Goal: Information Seeking & Learning: Compare options

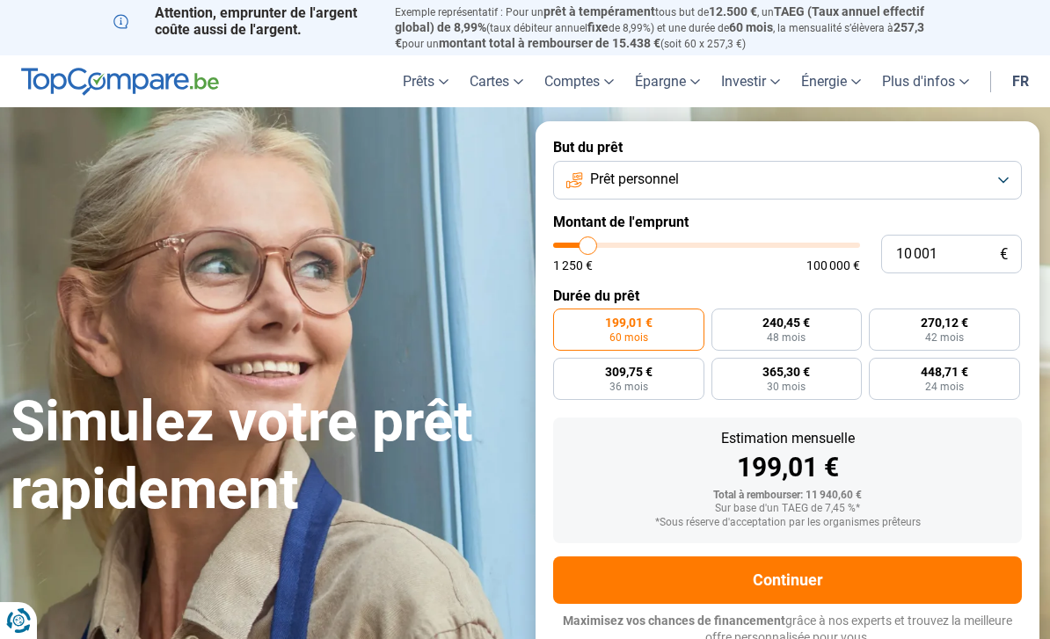
type input "89 000"
type input "89000"
click at [819, 246] on input "range" at bounding box center [706, 245] width 307 height 5
radio input "false"
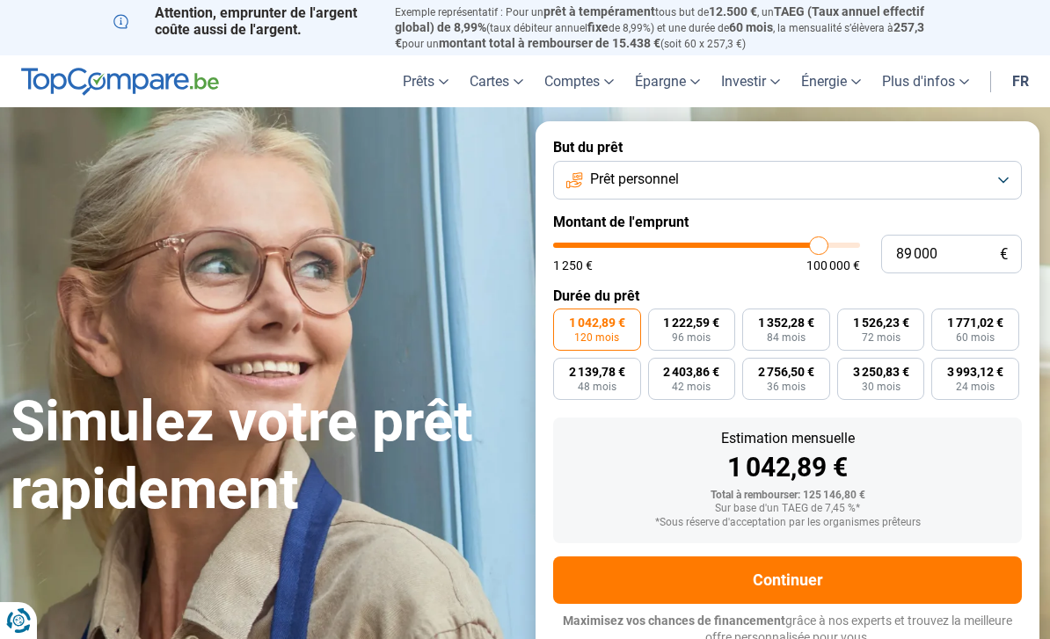
type input "89 250"
type input "89250"
type input "89 500"
type input "89500"
type input "90 000"
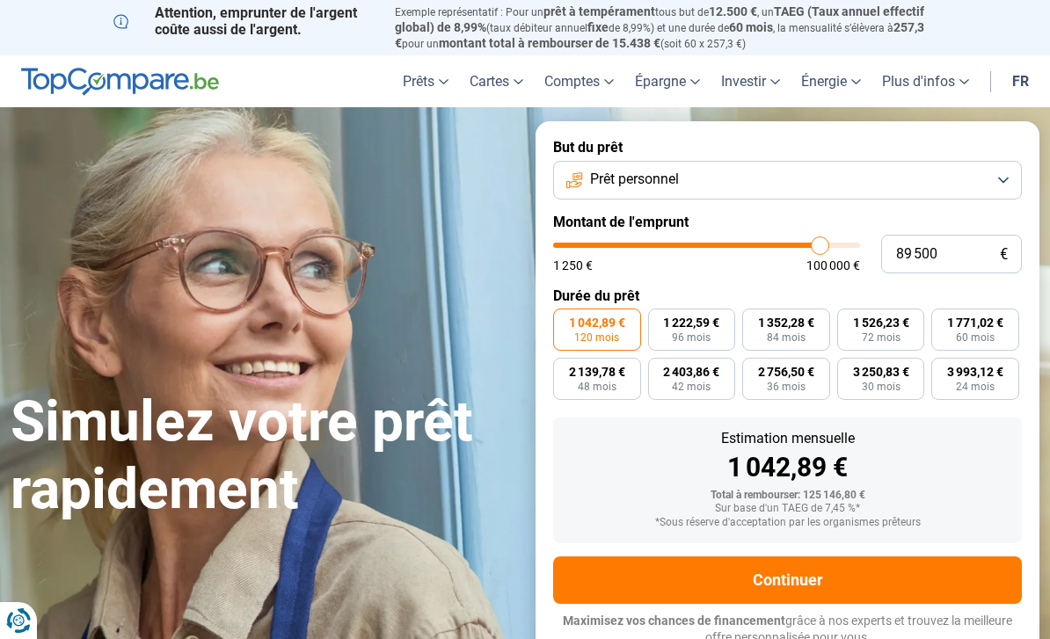
type input "90000"
type input "90 250"
type input "90250"
type input "90 500"
type input "90500"
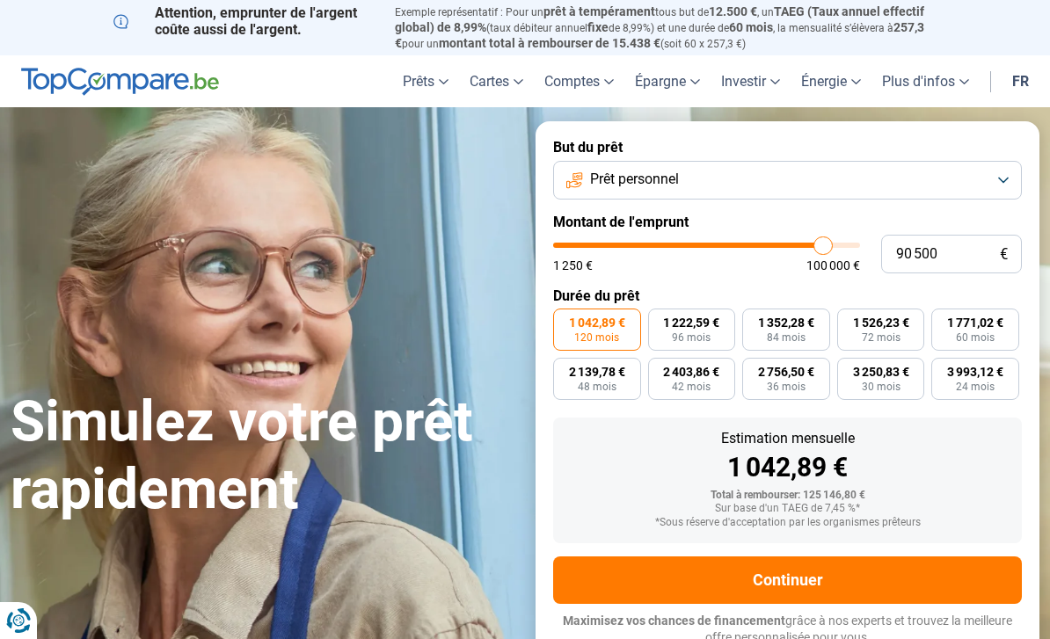
type input "90 250"
type input "90250"
type input "90 000"
type input "90000"
type input "89 500"
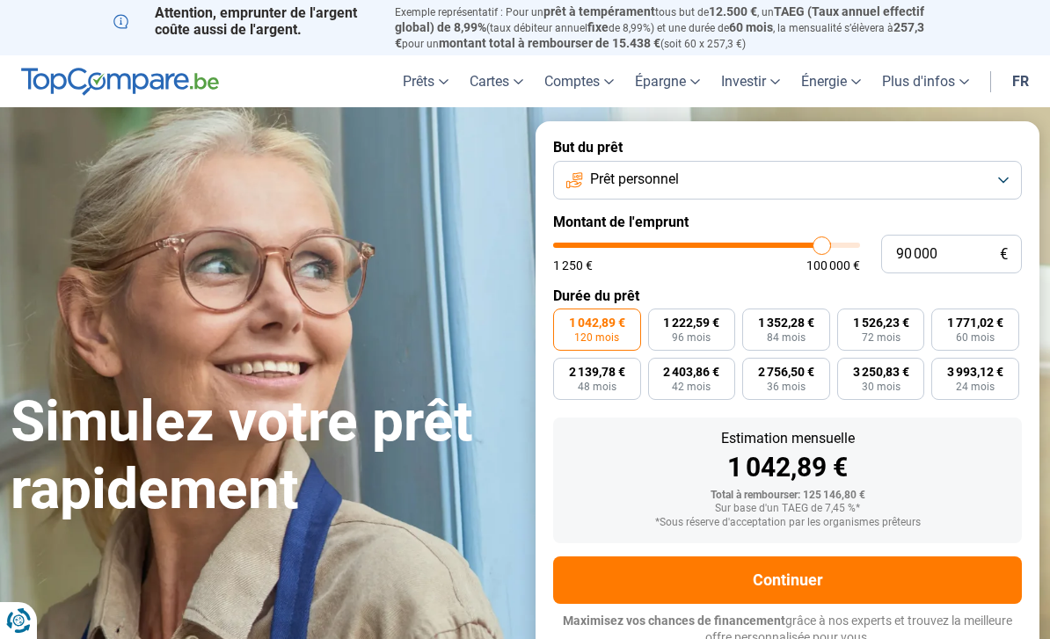
type input "89500"
type input "90 250"
type input "90250"
type input "90 500"
type input "90500"
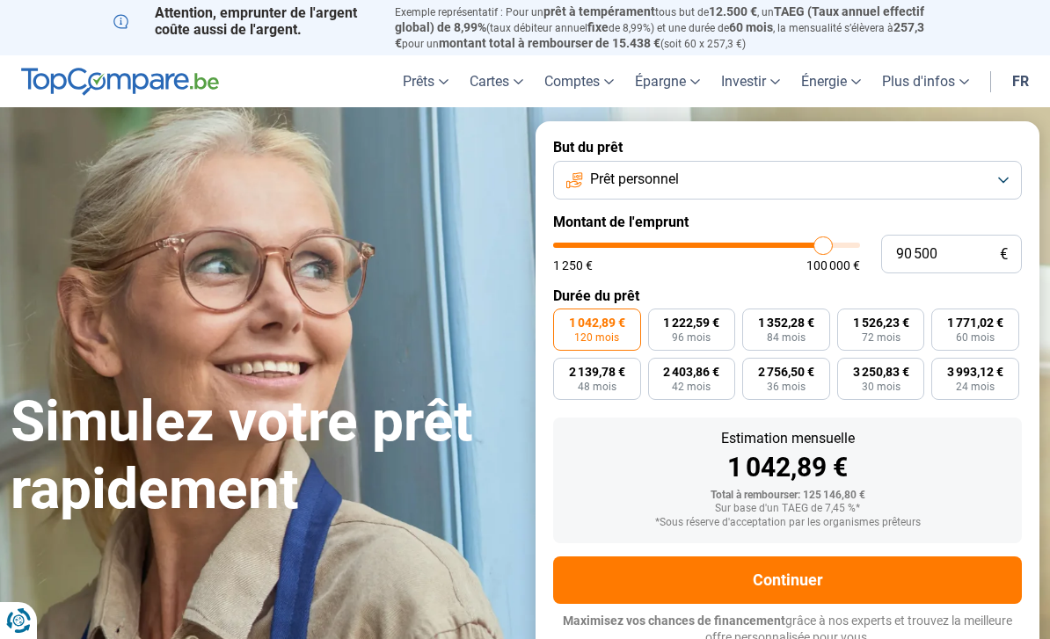
type input "90 750"
type input "90750"
type input "91 750"
type input "91750"
type input "92 250"
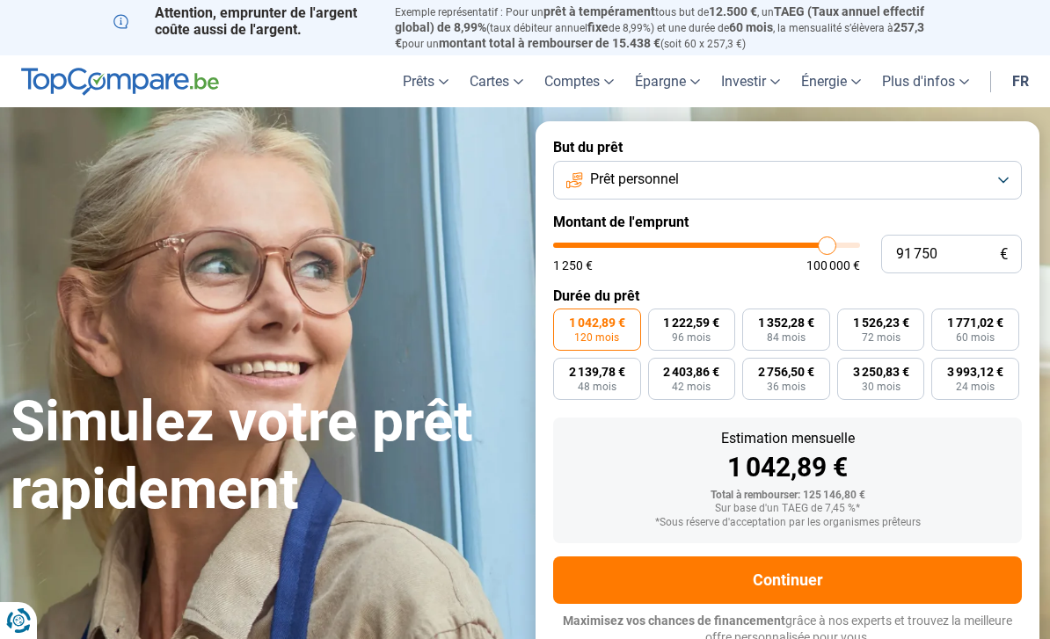
type input "92250"
type input "93 000"
type input "93000"
type input "93 750"
type input "93750"
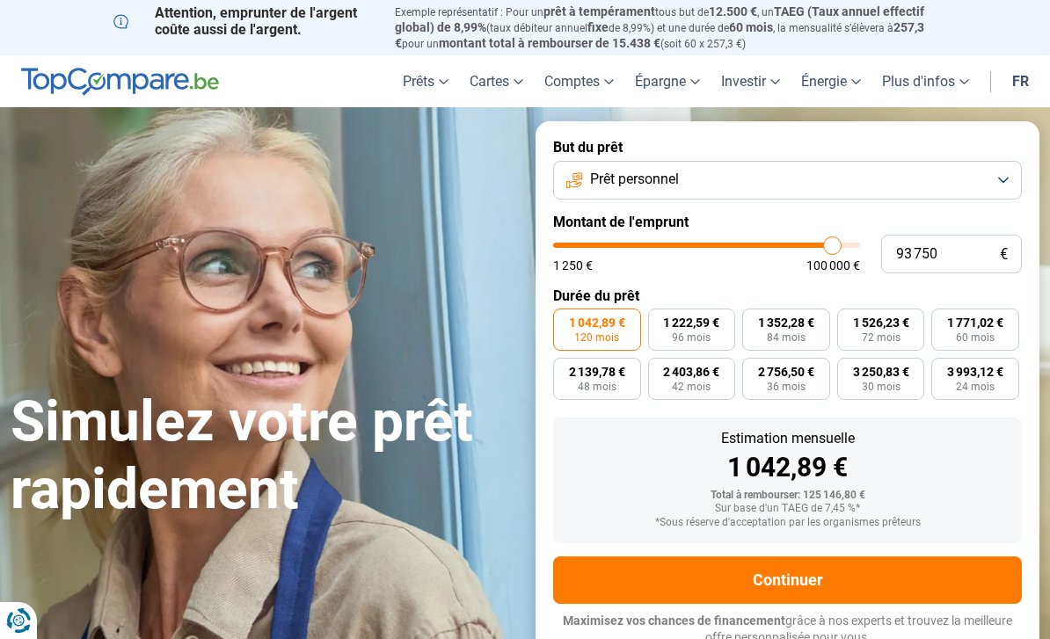
type input "94 500"
type input "94500"
type input "95 000"
type input "95000"
type input "95 250"
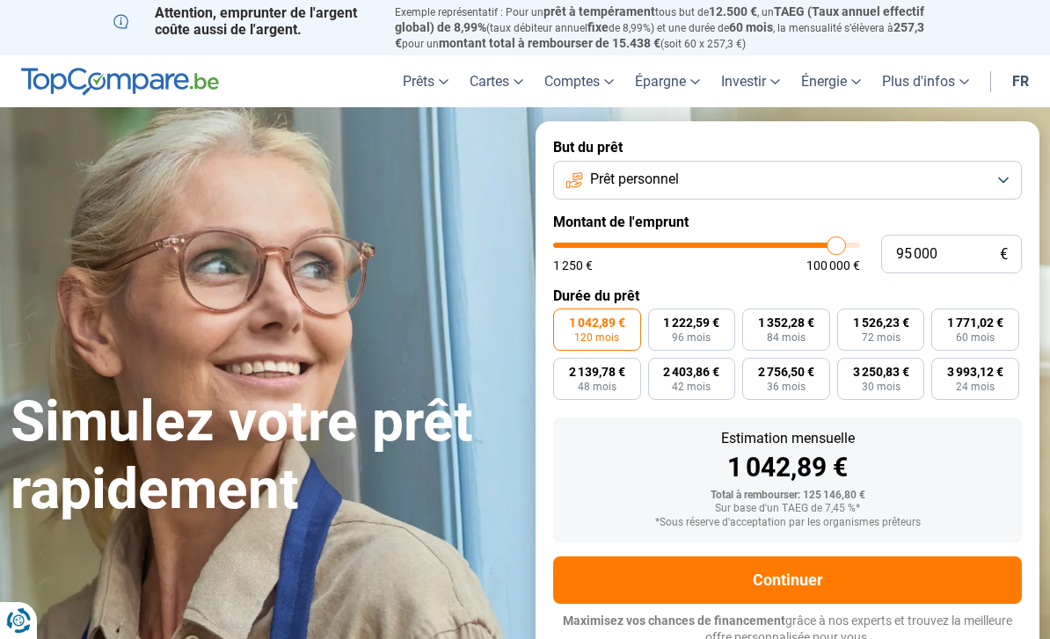
type input "95250"
type input "95 750"
type input "95750"
type input "96 000"
type input "96000"
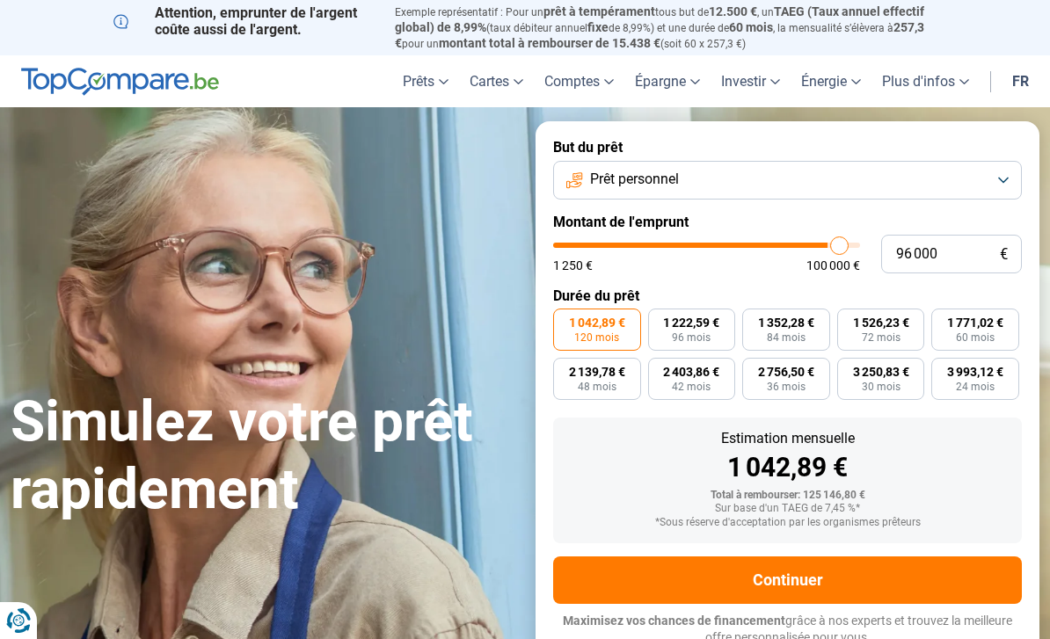
type input "96 250"
type input "96250"
type input "96 500"
type input "96500"
type input "96 250"
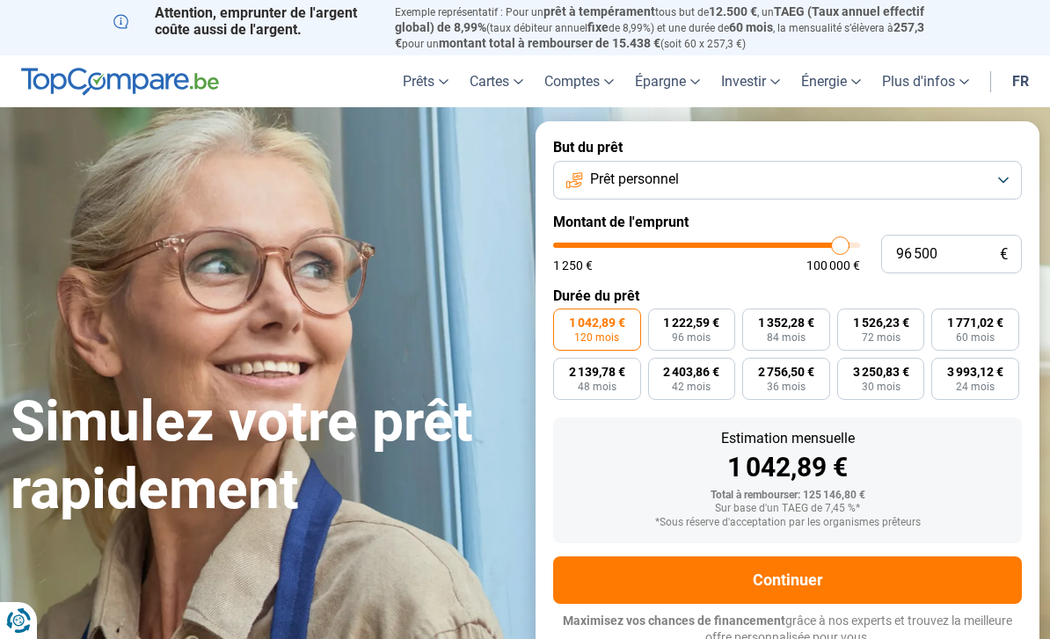
type input "96250"
type input "96 000"
type input "96000"
type input "95 750"
type input "95750"
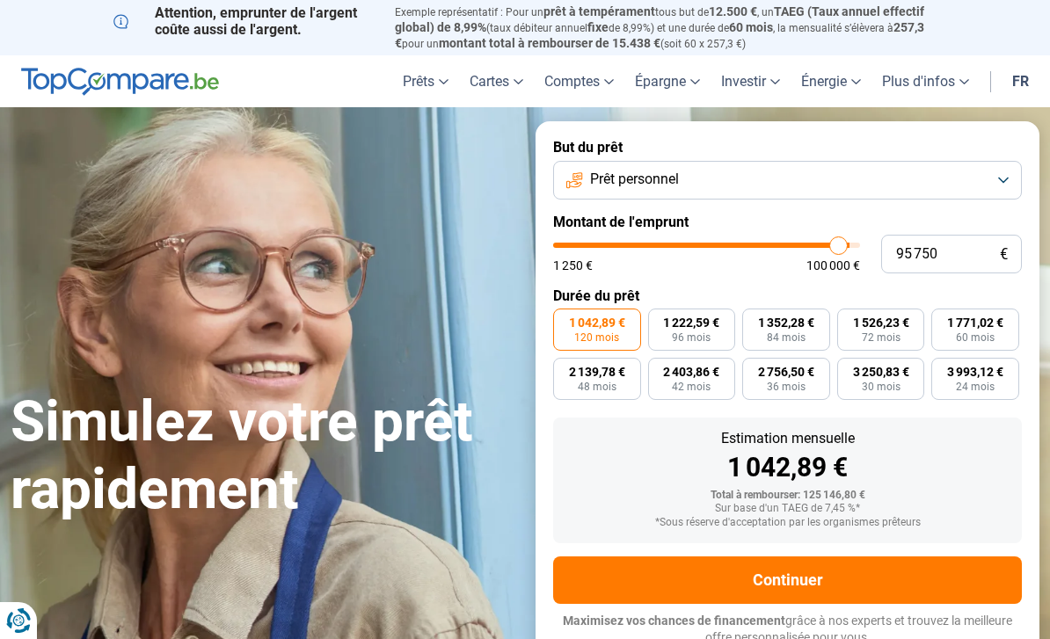
type input "95 250"
type input "95250"
type input "95 000"
type input "95000"
type input "94 750"
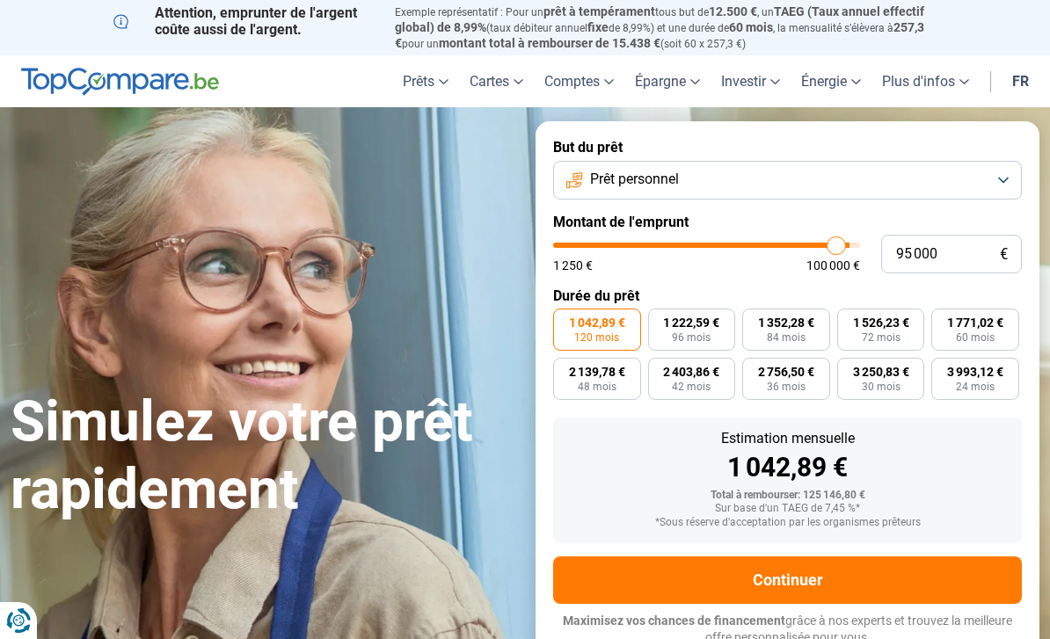
type input "94750"
type input "94 500"
type input "94500"
type input "94 000"
type input "94000"
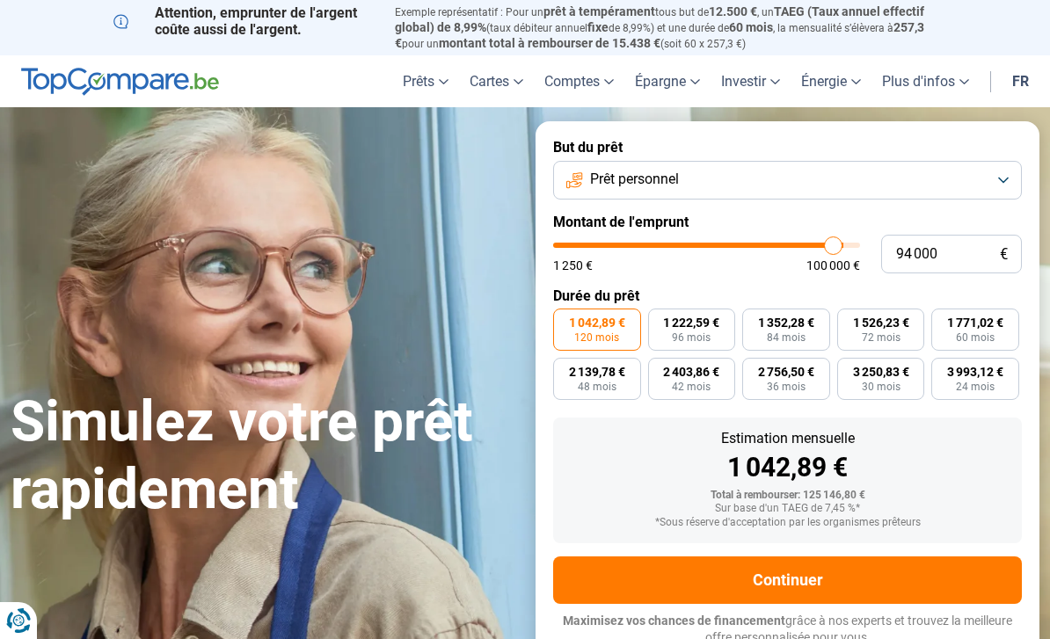
type input "93 750"
type input "93750"
type input "93 500"
type input "93500"
type input "93 250"
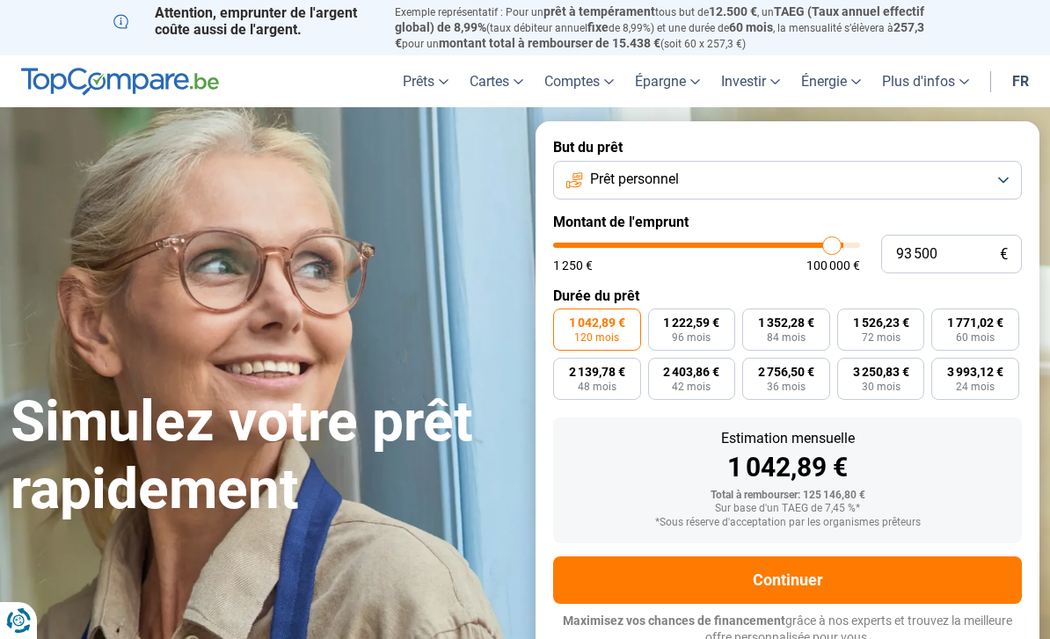
type input "93250"
type input "93 000"
type input "93000"
type input "92 500"
type input "92500"
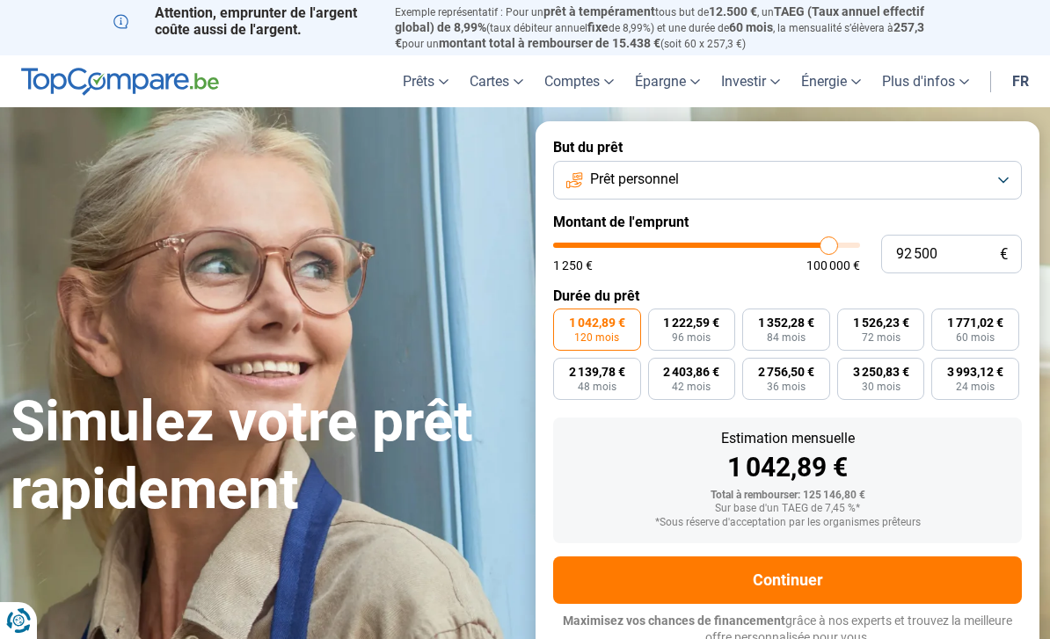
type input "92 250"
type input "92250"
type input "92 000"
type input "92000"
type input "91 750"
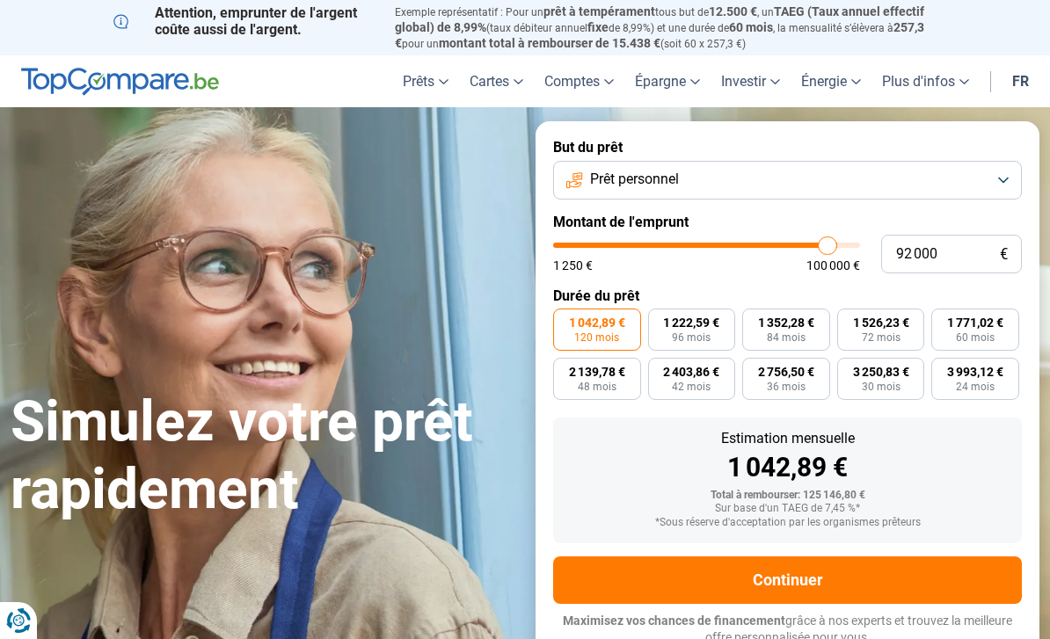
type input "91750"
type input "91 500"
type input "91500"
type input "91 000"
type input "91000"
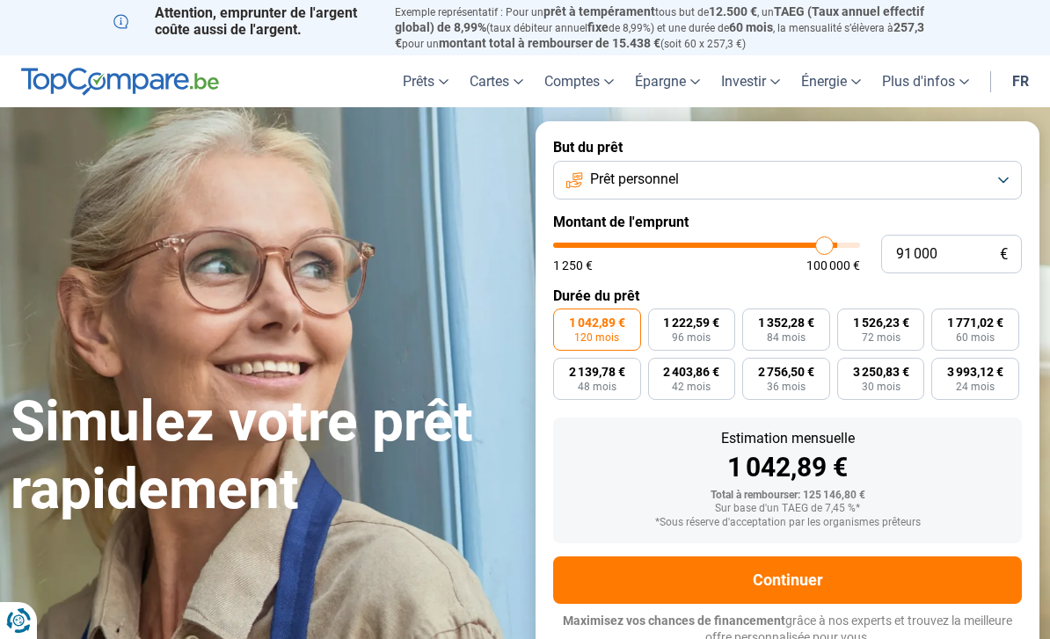
type input "90 750"
type input "90750"
type input "90 500"
type input "90500"
type input "90 000"
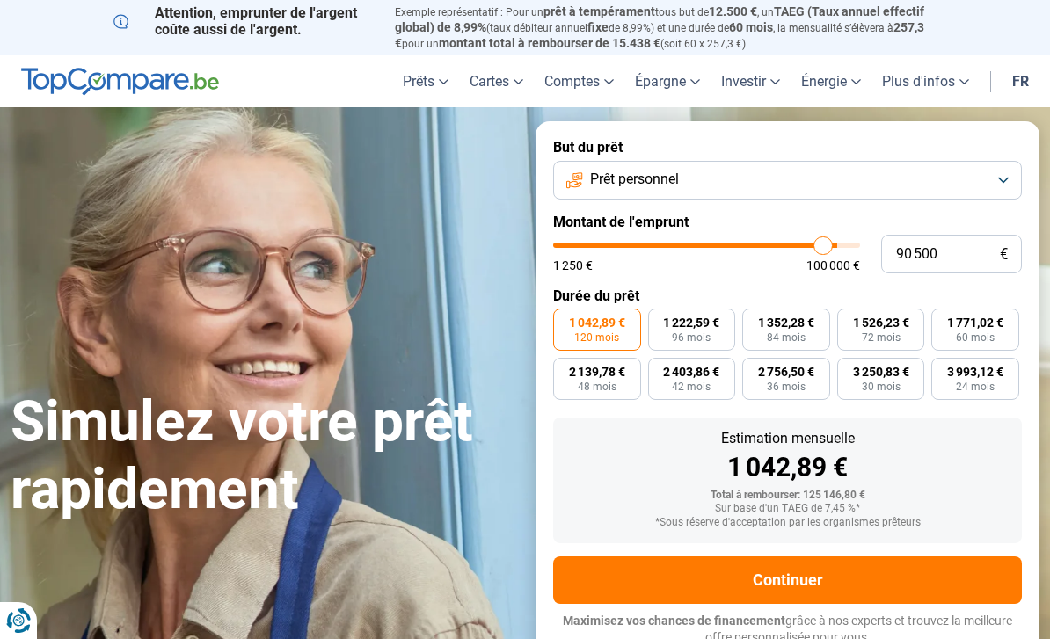
type input "90000"
type input "89 500"
type input "89500"
type input "89 250"
type input "89250"
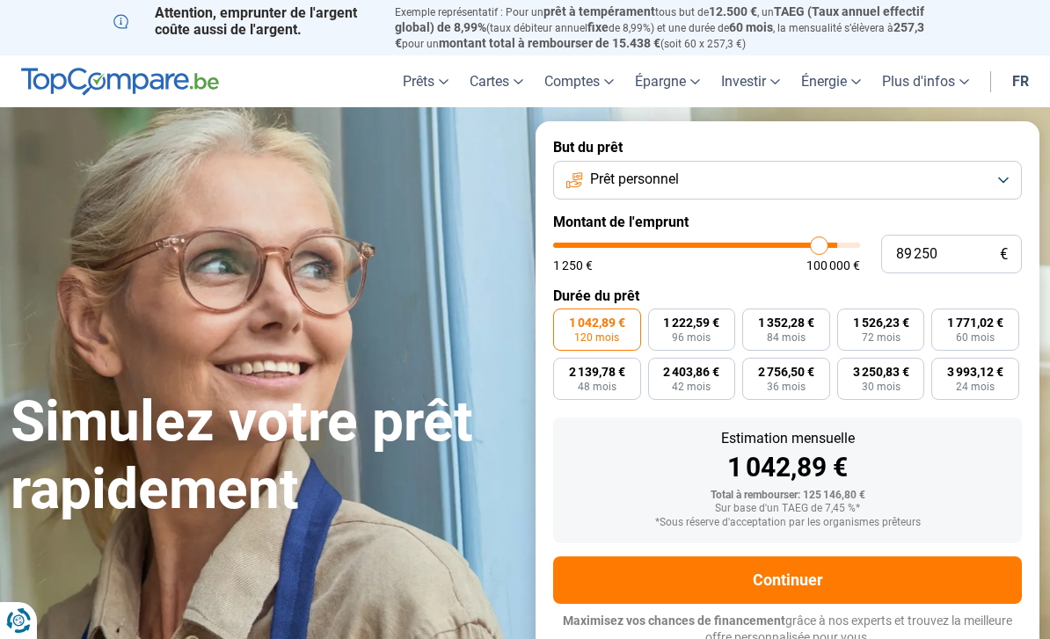
type input "89 000"
type input "89000"
type input "88 750"
type input "88750"
type input "88 500"
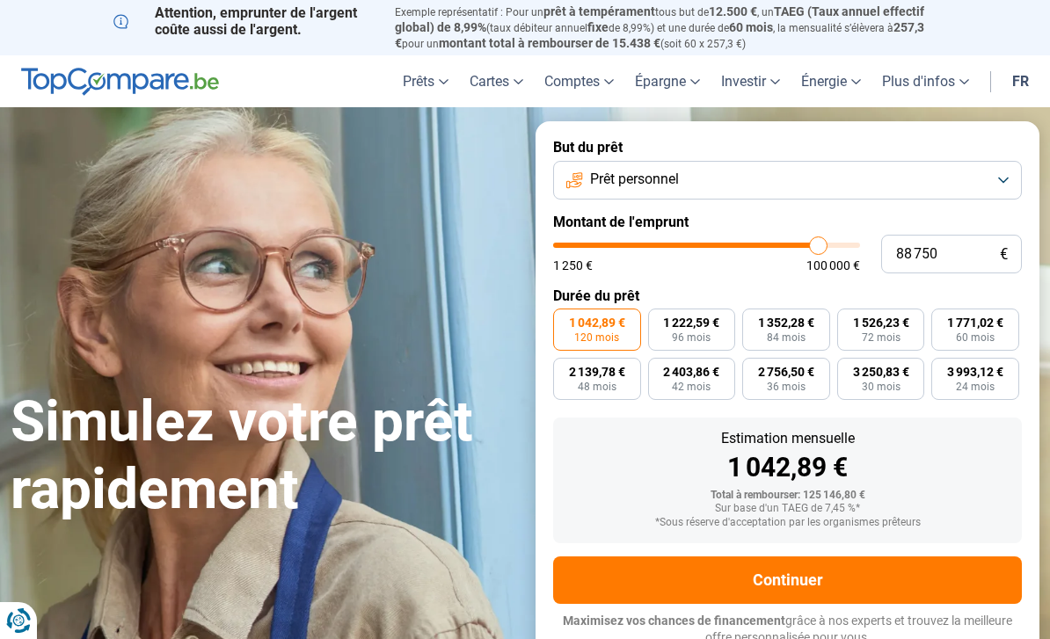
type input "88500"
type input "87 750"
type input "87750"
type input "87 500"
type input "87500"
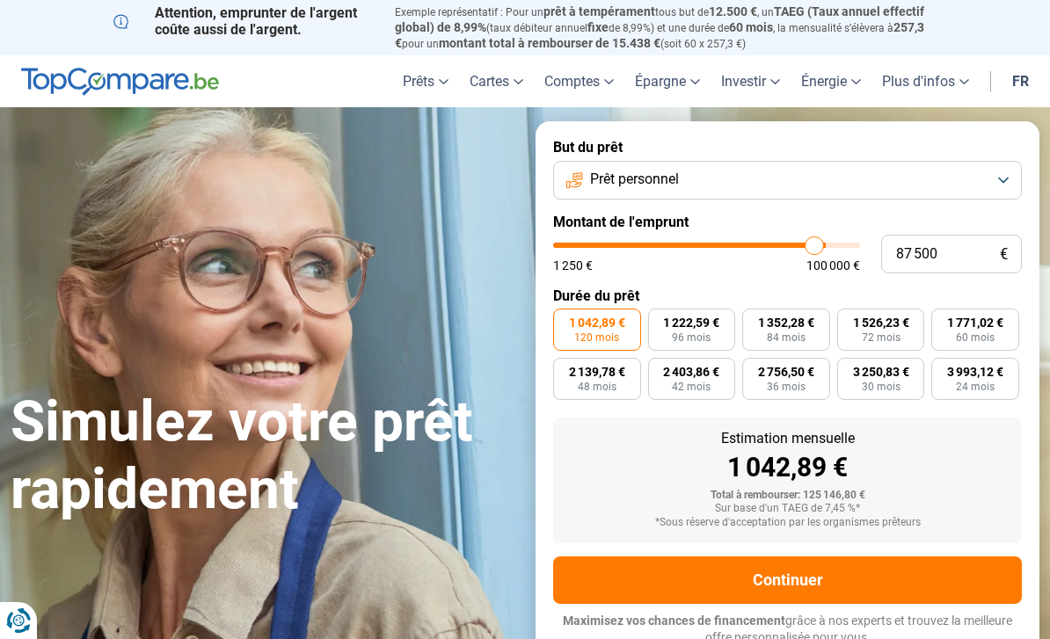
type input "87 000"
type input "87000"
type input "86 500"
type input "86500"
type input "86 250"
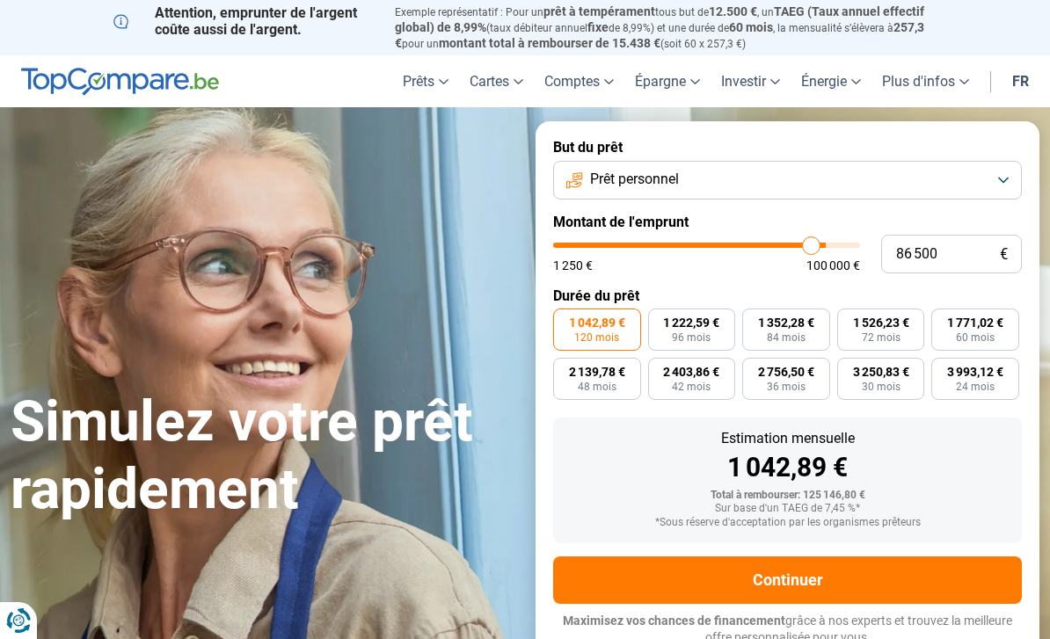
type input "86250"
type input "86 000"
type input "86000"
type input "85 750"
type input "85750"
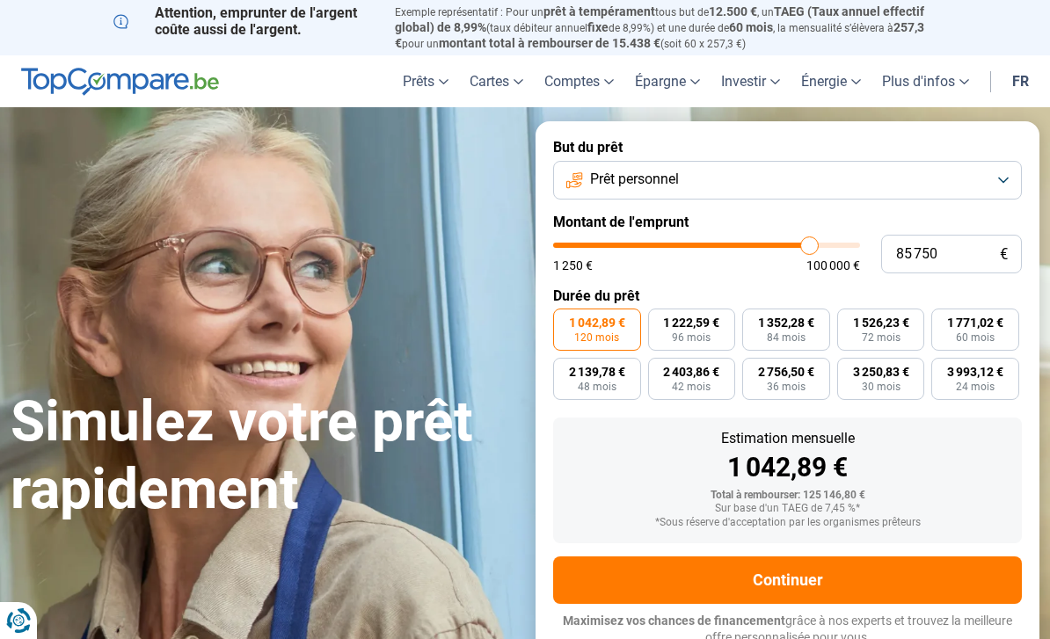
type input "85 500"
type input "85500"
type input "85 000"
type input "85000"
type input "84 750"
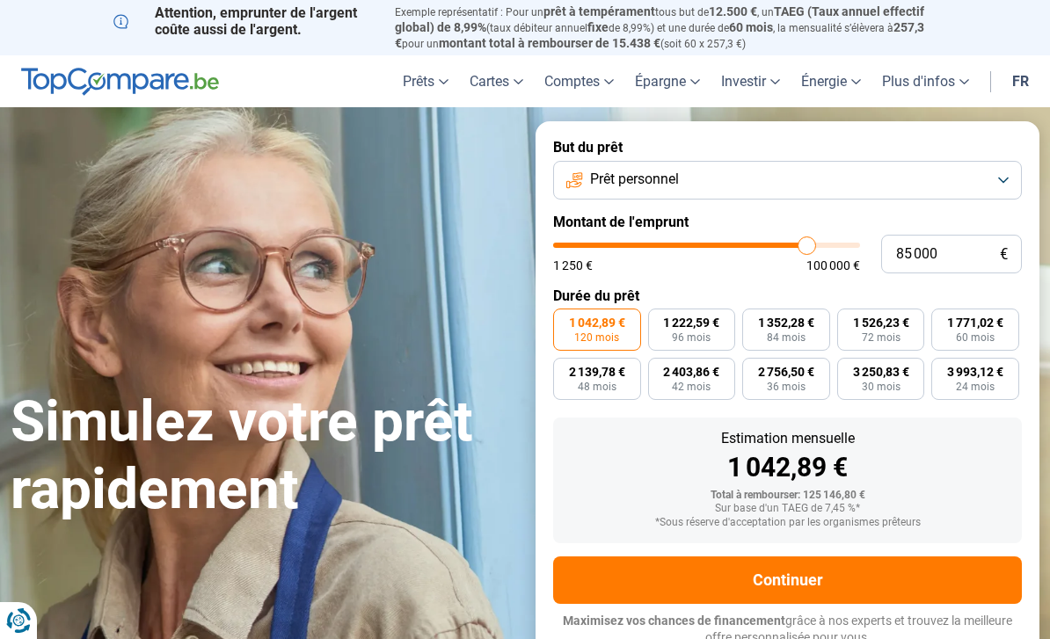
type input "84750"
type input "84 500"
type input "84500"
type input "84 250"
type input "84250"
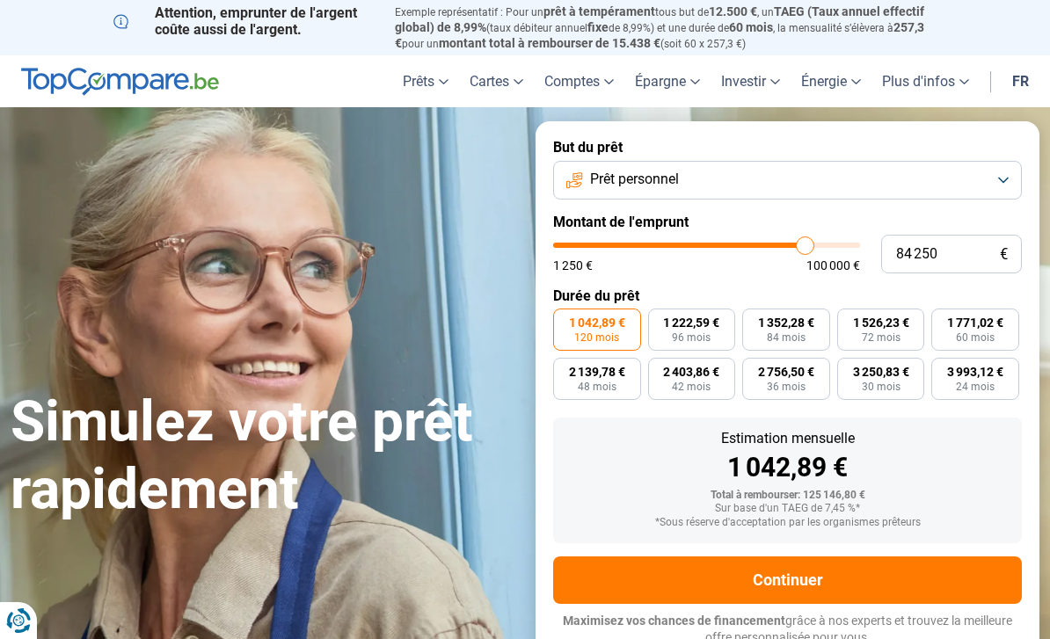
type input "84 000"
type input "84000"
type input "83 500"
type input "83500"
type input "83 250"
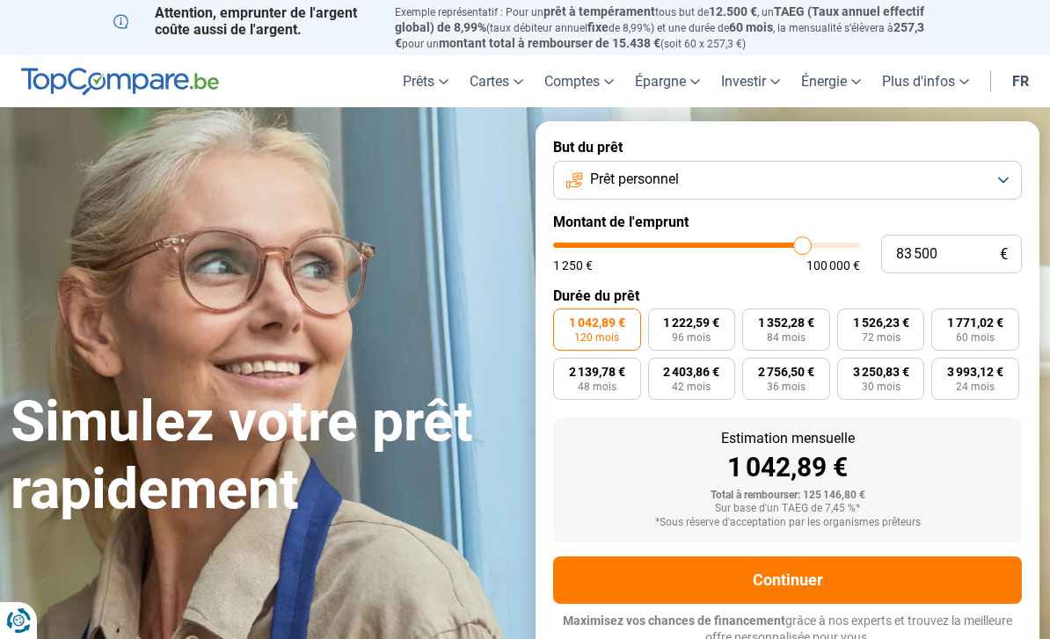
type input "83250"
type input "83 000"
type input "83000"
type input "82 750"
type input "82750"
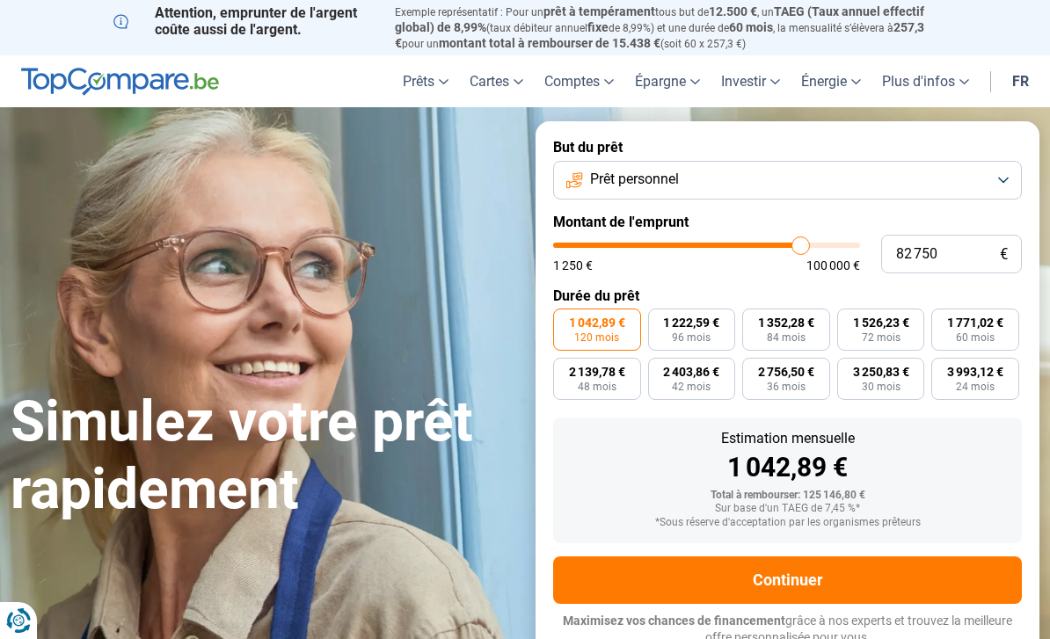
type input "82 500"
type input "82500"
type input "82 000"
type input "82000"
type input "81 750"
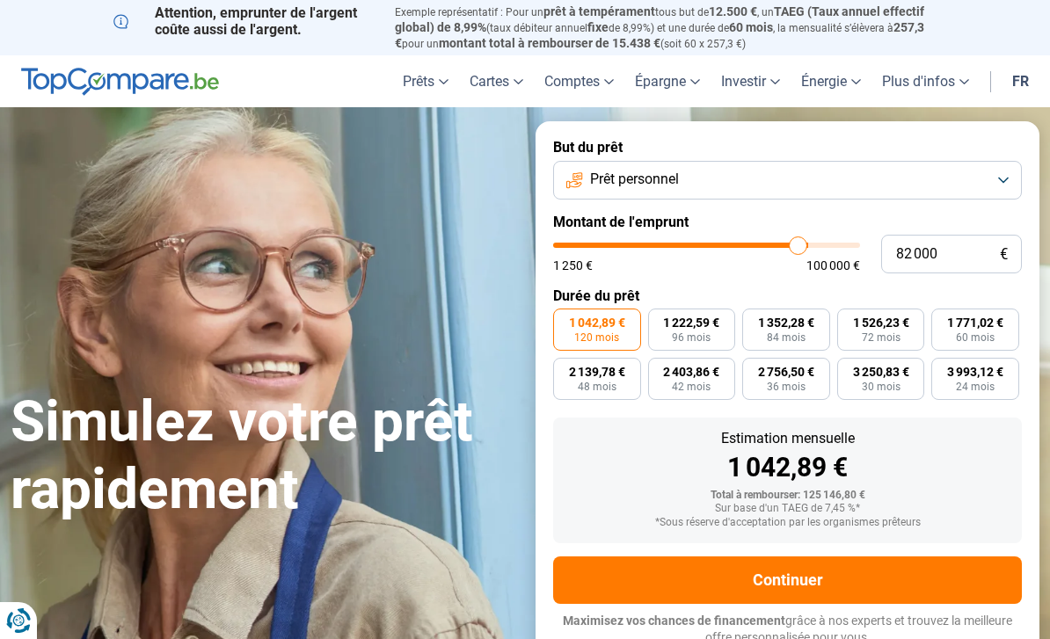
type input "81750"
type input "81 500"
type input "81500"
type input "81 250"
type input "81250"
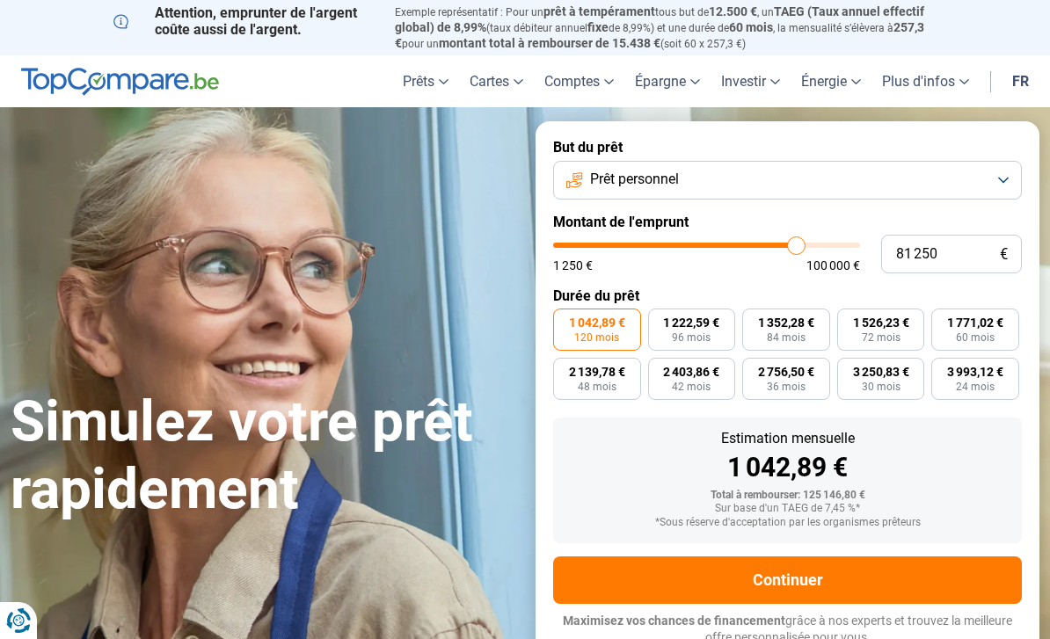
type input "80 750"
type input "80750"
type input "80 500"
drag, startPoint x: 819, startPoint y: 246, endPoint x: 794, endPoint y: 254, distance: 25.9
type input "80500"
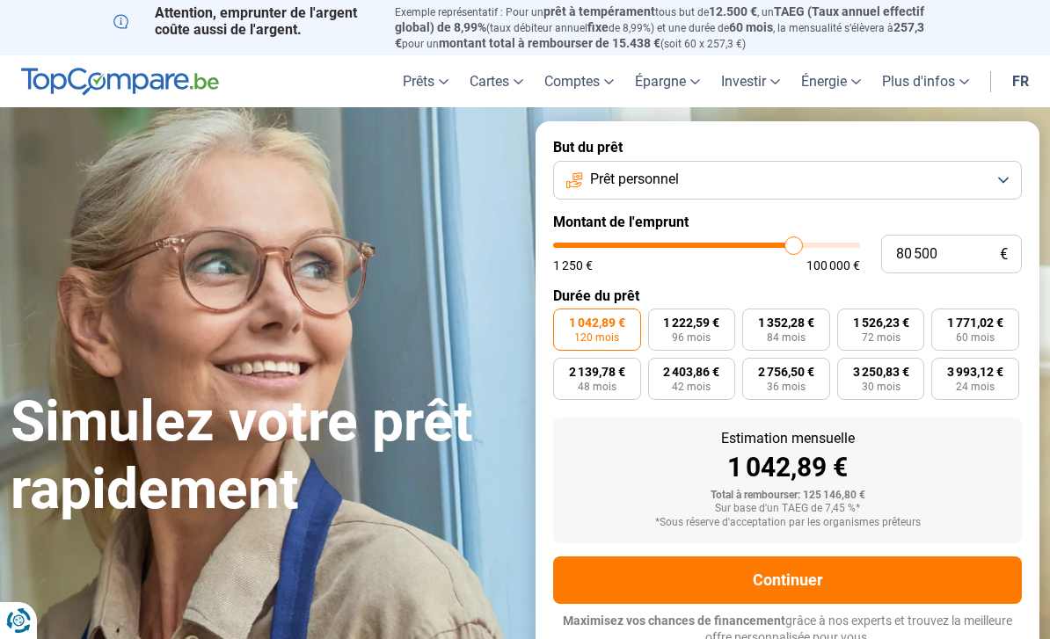
click at [794, 254] on div "1 250 € 100 000 €" at bounding box center [706, 257] width 307 height 29
click at [792, 252] on div "1 250 € 100 000 €" at bounding box center [706, 257] width 307 height 29
type input "78 500"
type input "78500"
type input "79 000"
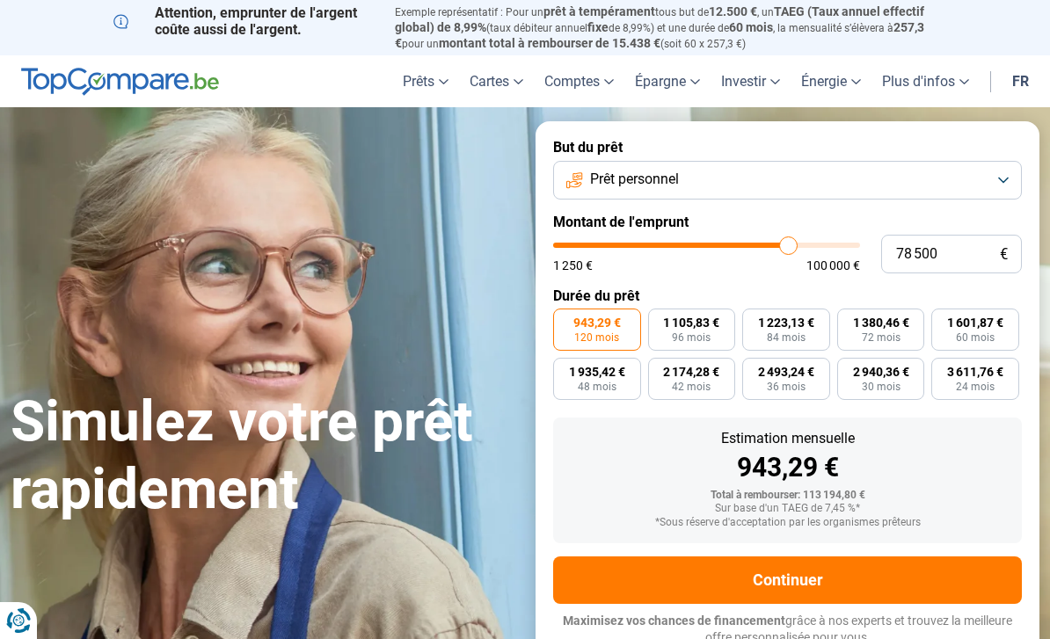
type input "79000"
type input "79 250"
type input "79250"
type input "79 500"
type input "79500"
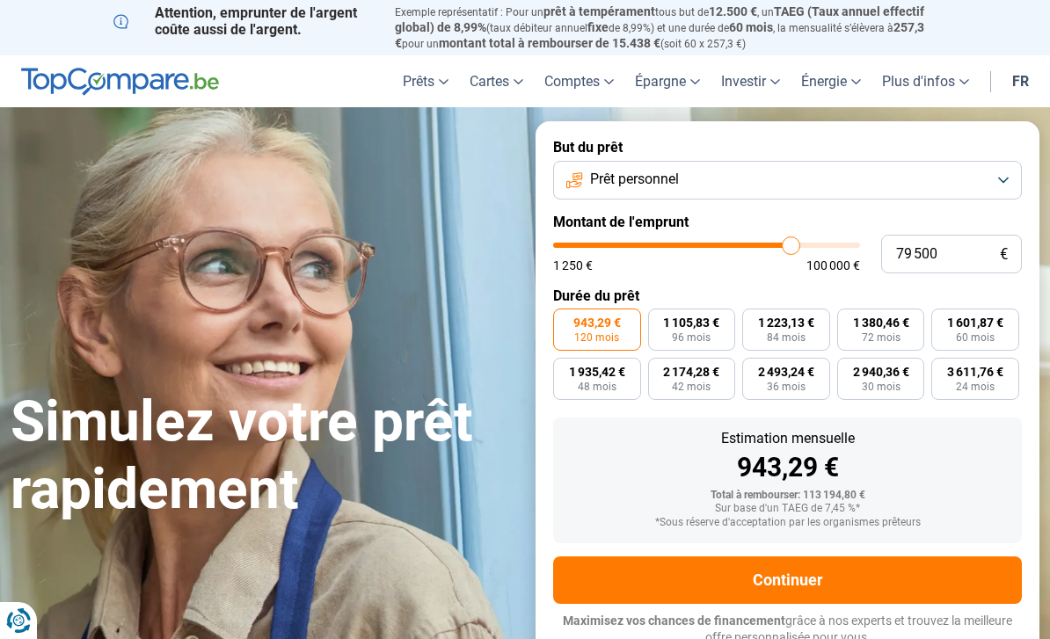
type input "79 750"
type input "79750"
type input "80 000"
type input "80000"
type input "80 500"
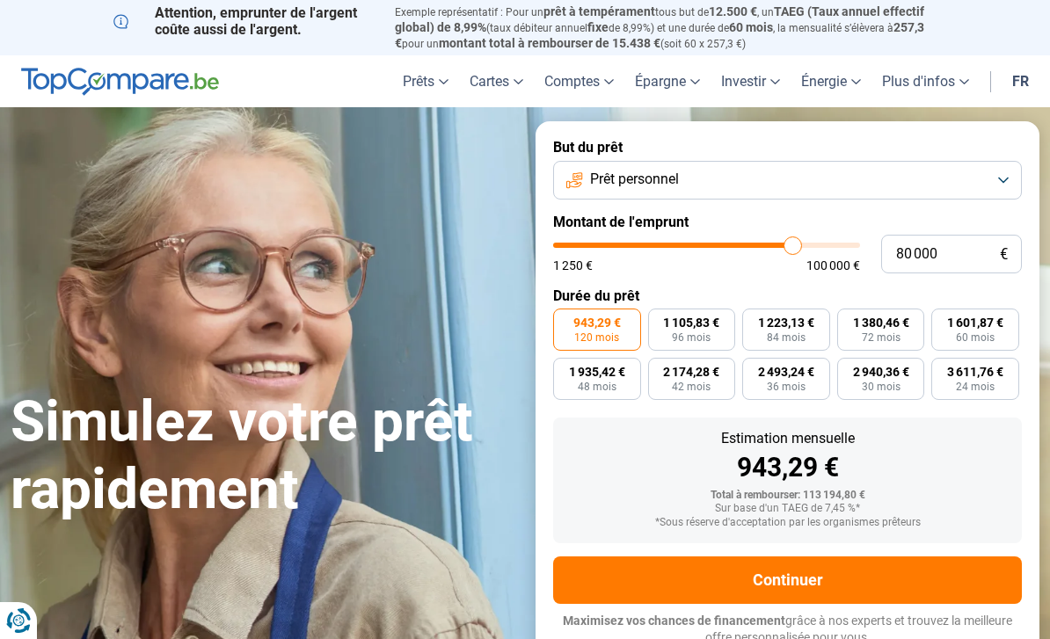
type input "80500"
type input "80 000"
type input "80000"
type input "79 750"
type input "79750"
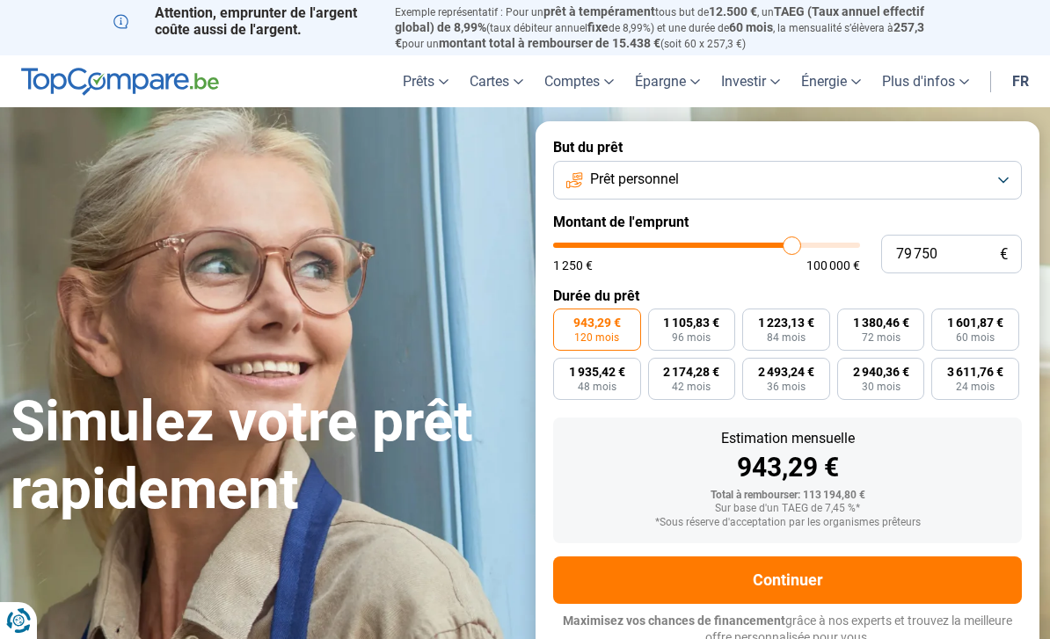
type input "80 000"
type input "80000"
click at [793, 243] on input "range" at bounding box center [706, 245] width 307 height 5
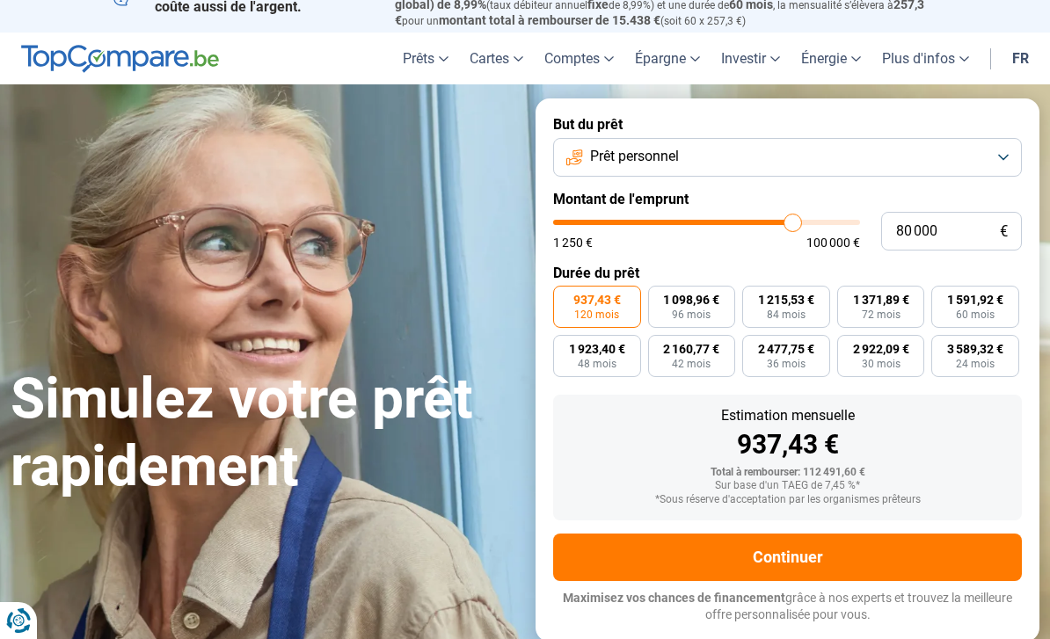
scroll to position [19, 0]
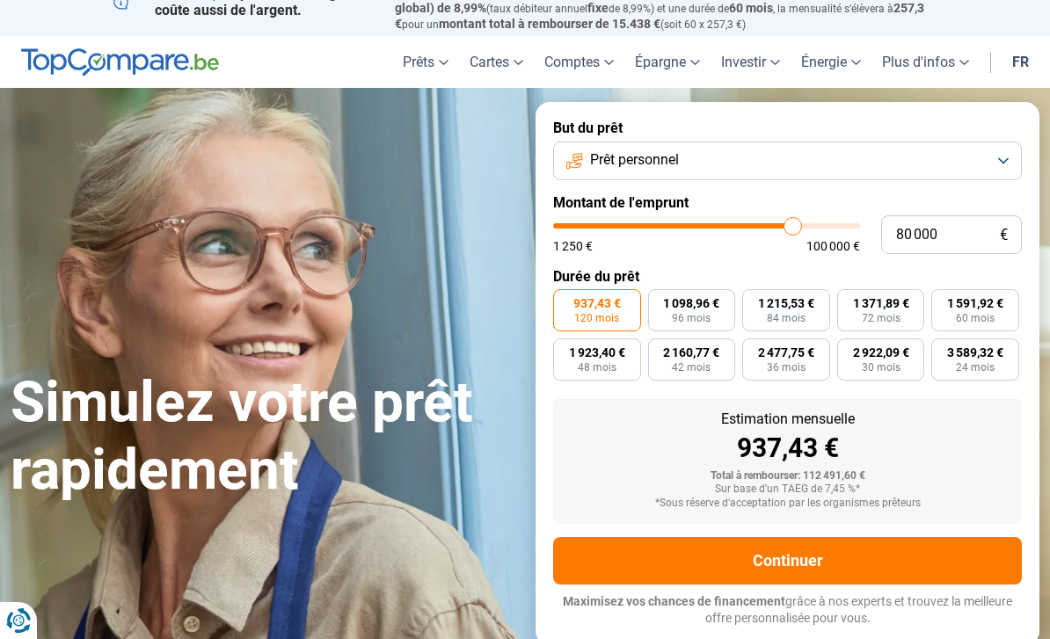
click at [1007, 160] on button "Prêt personnel" at bounding box center [787, 161] width 469 height 39
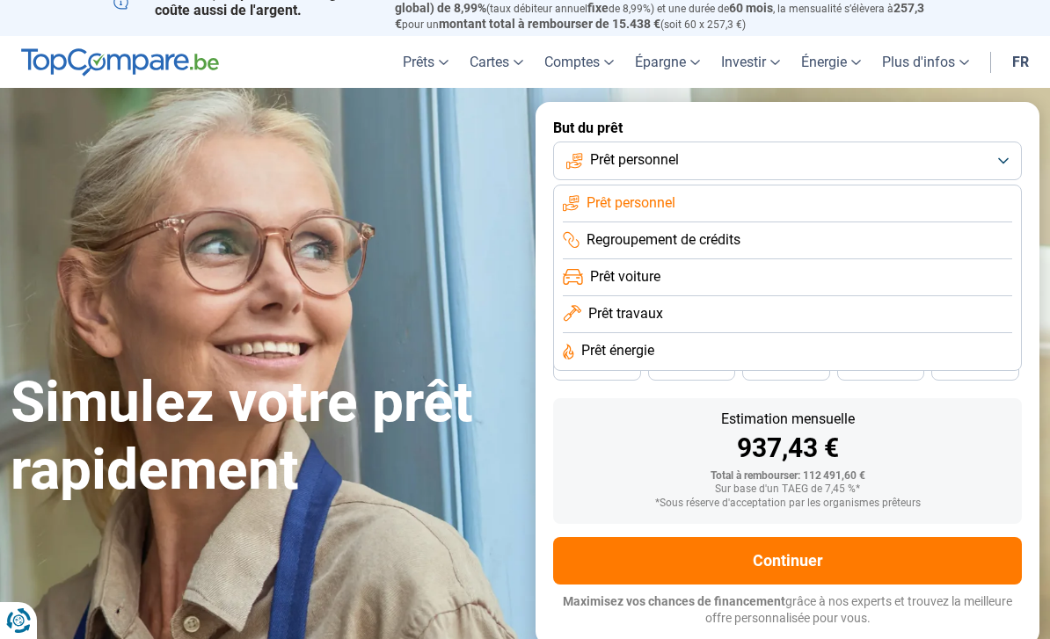
click at [1004, 157] on button "Prêt personnel" at bounding box center [787, 161] width 469 height 39
